Goal: Information Seeking & Learning: Learn about a topic

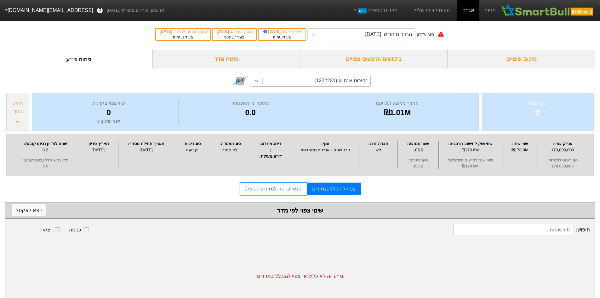
click at [258, 79] on icon at bounding box center [257, 81] width 6 height 6
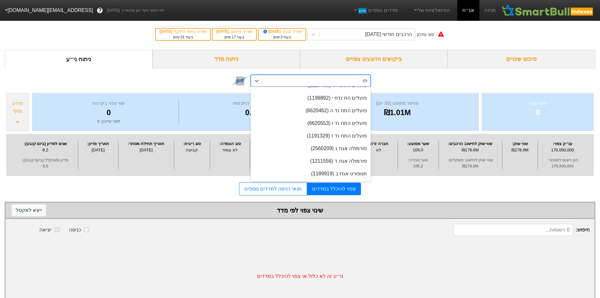
scroll to position [147, 0]
type input "פועלי"
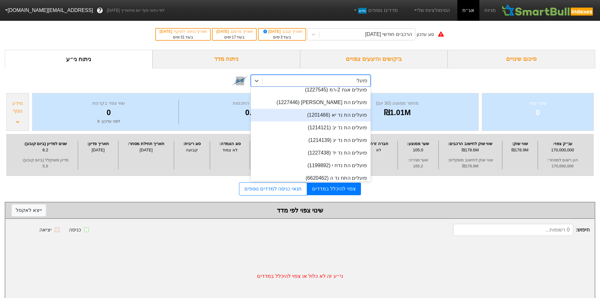
scroll to position [106, 0]
click at [355, 118] on div "פועלים הת [PERSON_NAME] (1227446)" at bounding box center [311, 114] width 120 height 13
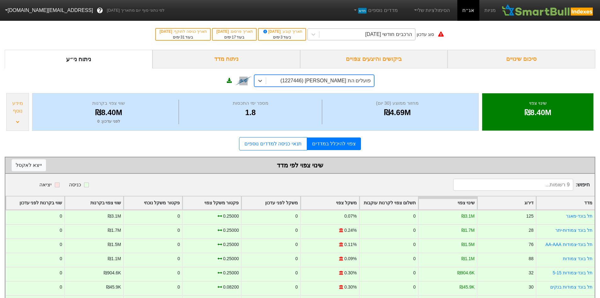
click at [391, 33] on div "הרכבים חודשי [DATE]" at bounding box center [389, 35] width 47 height 8
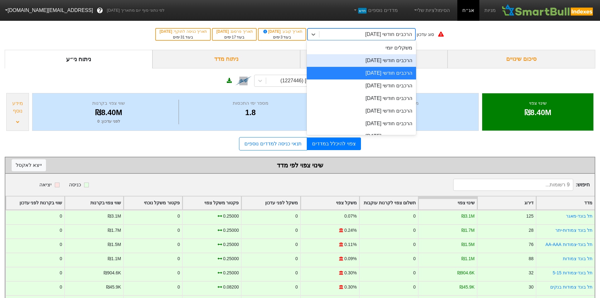
click at [401, 60] on div "הרכבים חודשי [DATE]" at bounding box center [361, 60] width 109 height 13
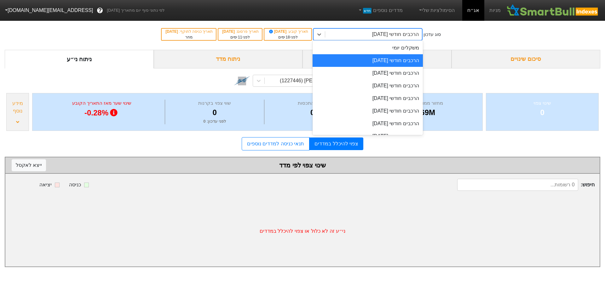
click at [400, 35] on div "הרכבים חודשי [DATE]" at bounding box center [395, 35] width 47 height 8
click at [398, 96] on div "הרכבים חודשי [DATE]" at bounding box center [368, 98] width 110 height 13
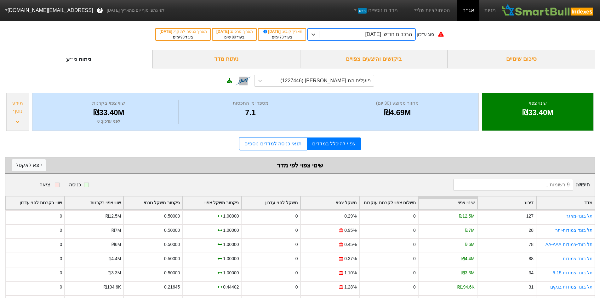
click at [392, 36] on div "הרכבים חודשי [DATE]" at bounding box center [389, 35] width 47 height 8
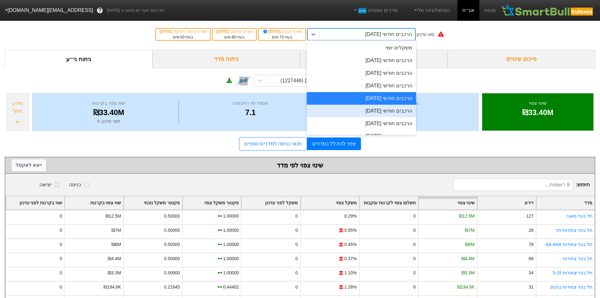
click at [396, 106] on div "הרכבים חודשי [DATE]" at bounding box center [361, 111] width 109 height 13
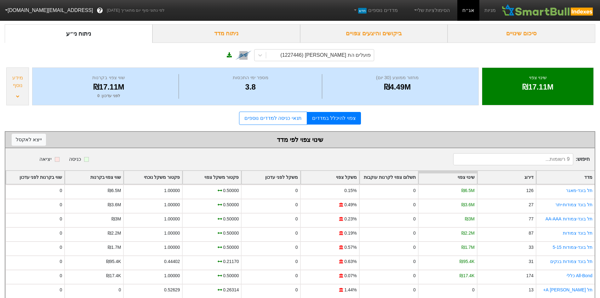
scroll to position [51, 0]
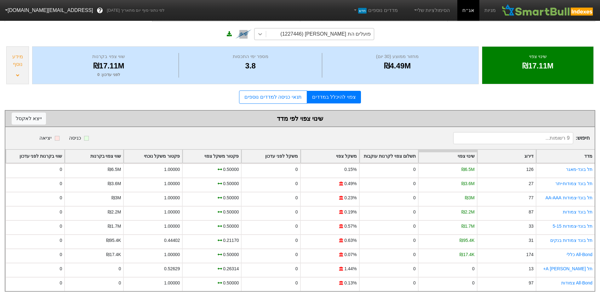
click at [260, 31] on icon at bounding box center [260, 34] width 6 height 6
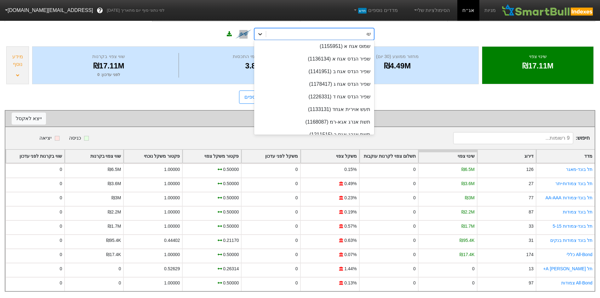
scroll to position [0, 0]
type input "שפיר"
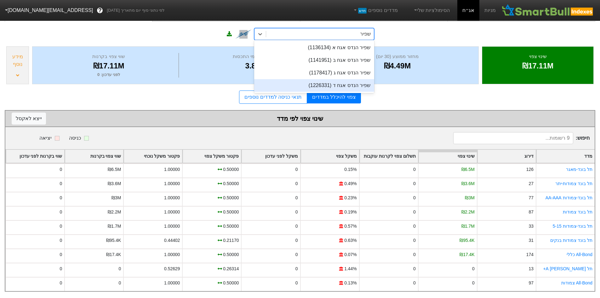
click at [328, 84] on div "שפיר הנדס אגח ד (1226331)" at bounding box center [314, 85] width 120 height 13
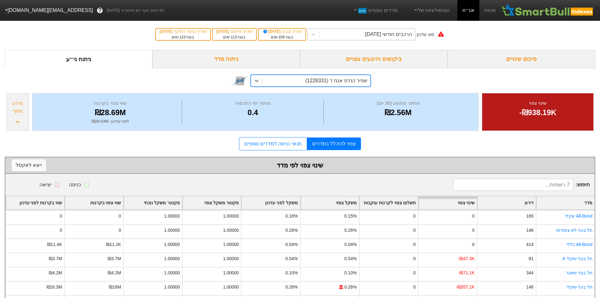
click at [386, 36] on div "הרכבים חודשי [DATE]" at bounding box center [389, 35] width 47 height 8
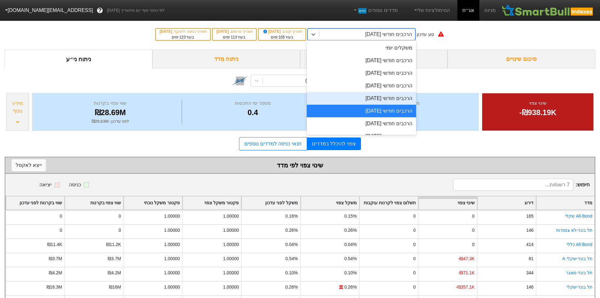
click at [391, 96] on div "הרכבים חודשי [DATE]" at bounding box center [361, 98] width 109 height 13
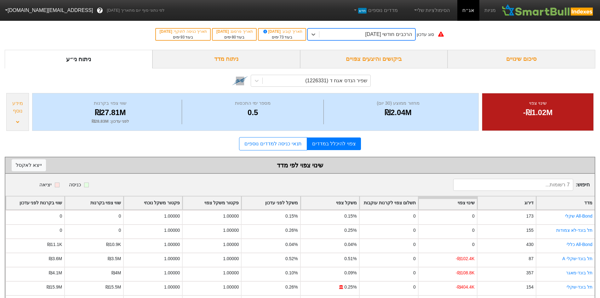
click at [381, 41] on div "סוג עדכון option הרכבים חודשי [DATE], selected. 0 results available. Select is …" at bounding box center [300, 34] width 600 height 31
click at [382, 37] on div "הרכבים חודשי [DATE]" at bounding box center [389, 35] width 47 height 8
